Goal: Task Accomplishment & Management: Manage account settings

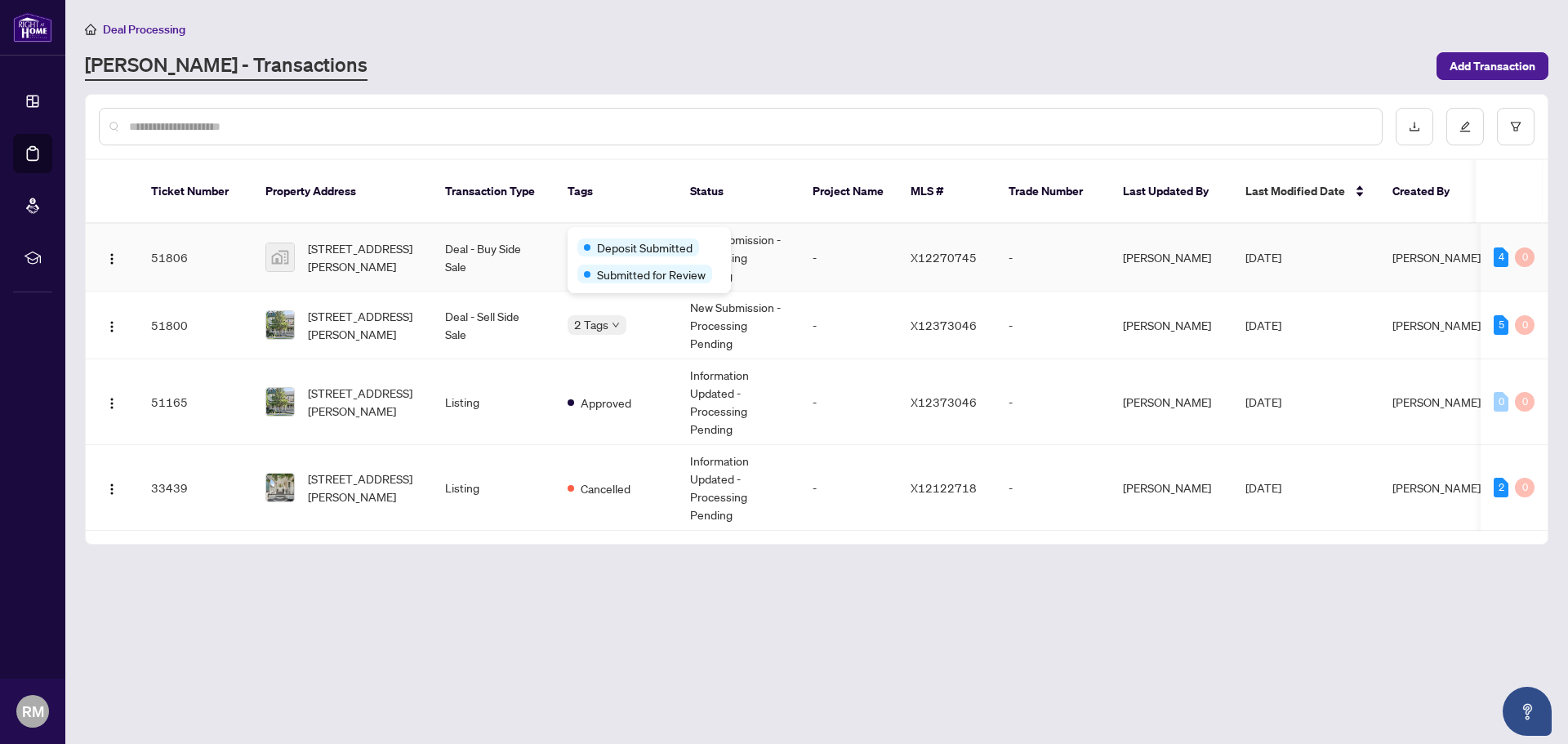
click at [614, 238] on span "Deposit Submitted" at bounding box center [644, 247] width 96 height 18
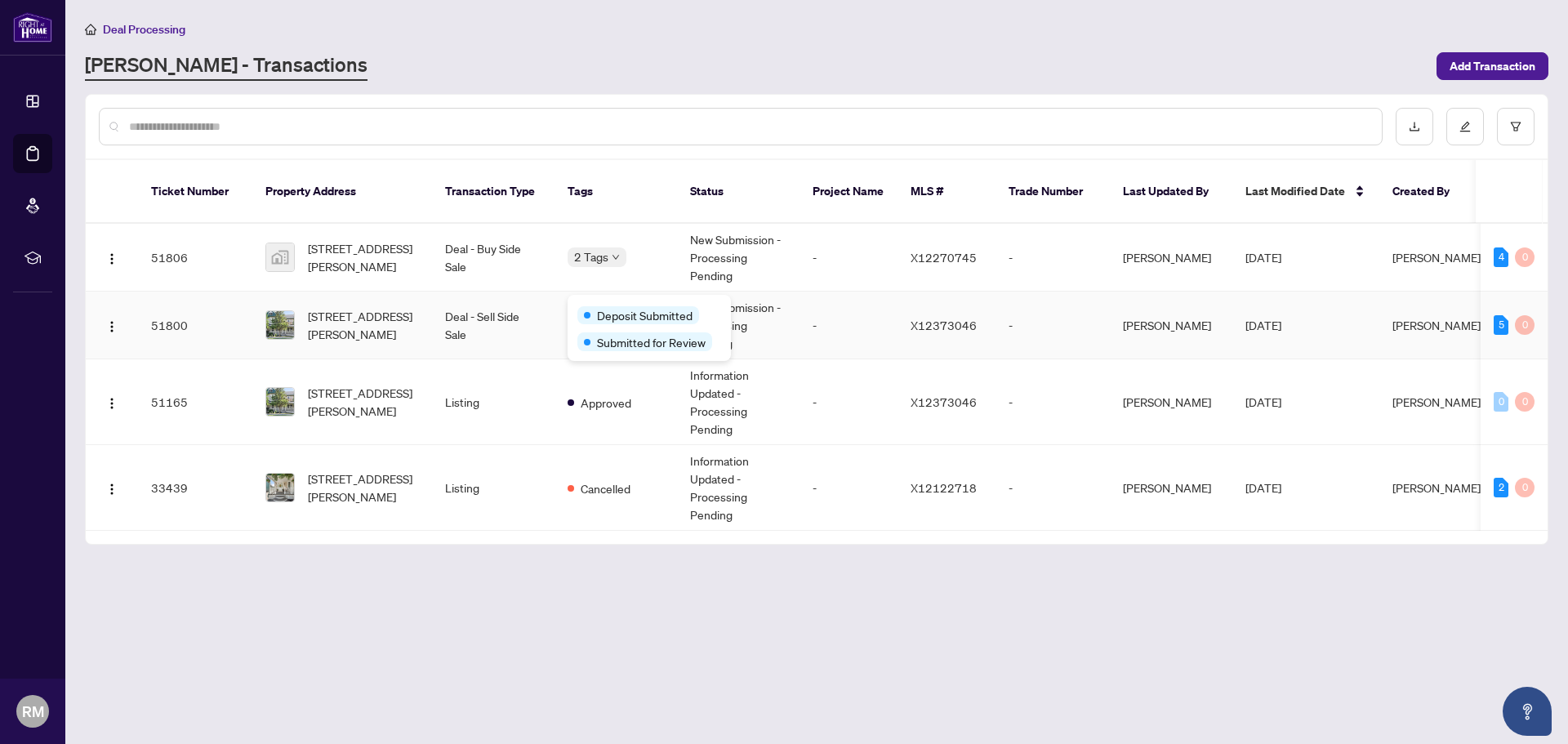
click at [613, 306] on span "Deposit Submitted" at bounding box center [644, 314] width 96 height 18
click at [516, 323] on td "Deal - Sell Side Sale" at bounding box center [493, 325] width 122 height 68
